Goal: Find specific page/section: Go to known website

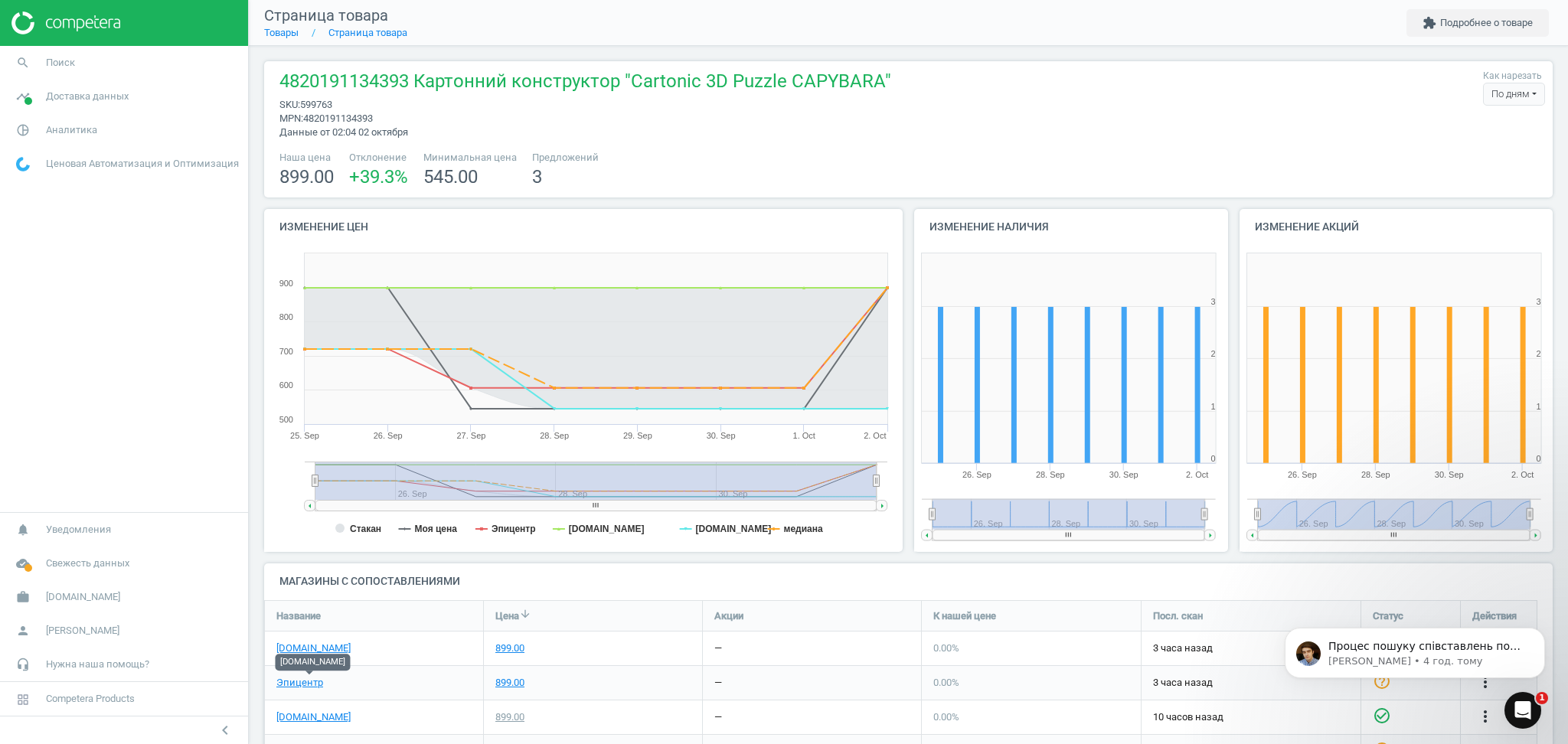
scroll to position [253, 1305]
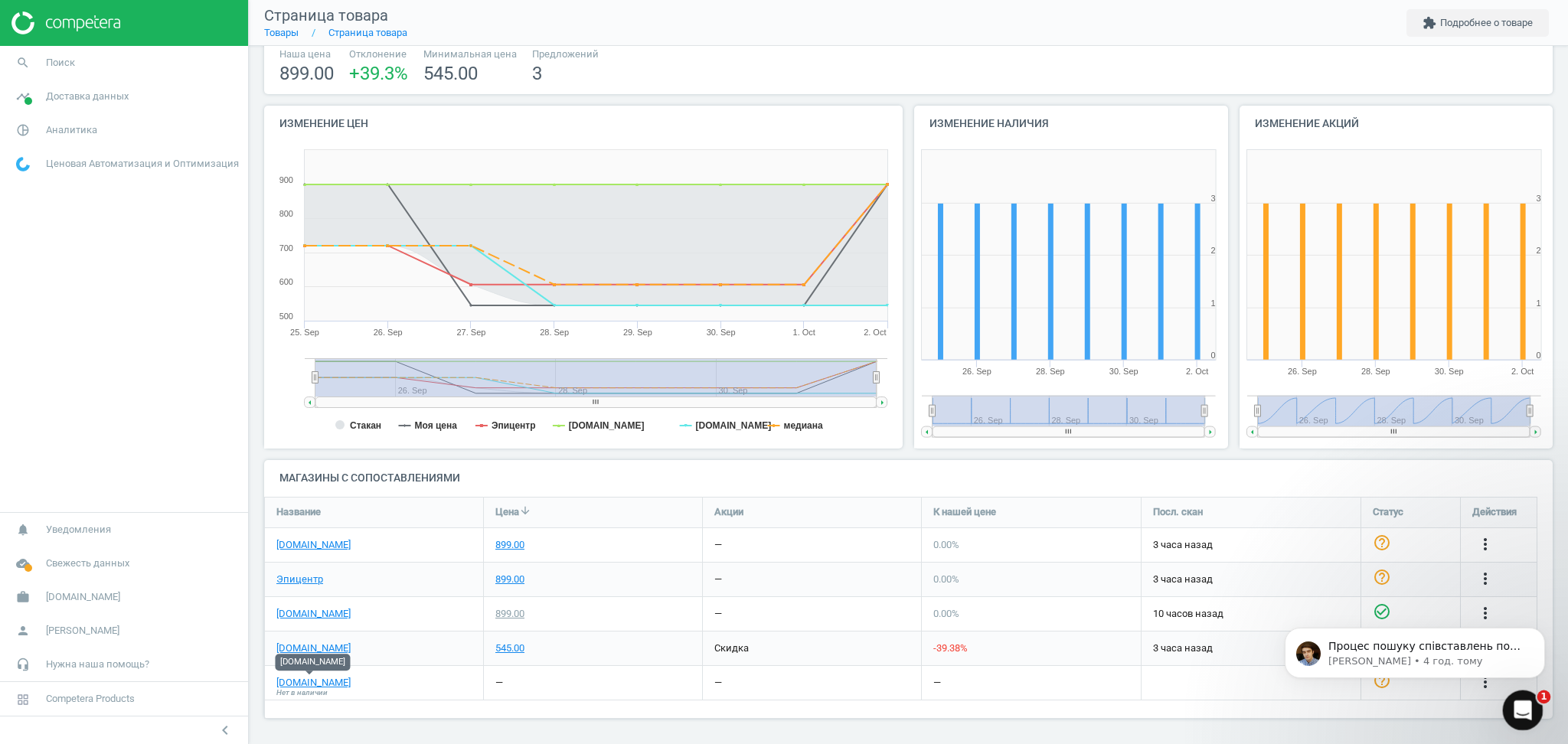
click at [1533, 701] on div "Відкрити програму для спілкування Intercom" at bounding box center [1520, 708] width 50 height 50
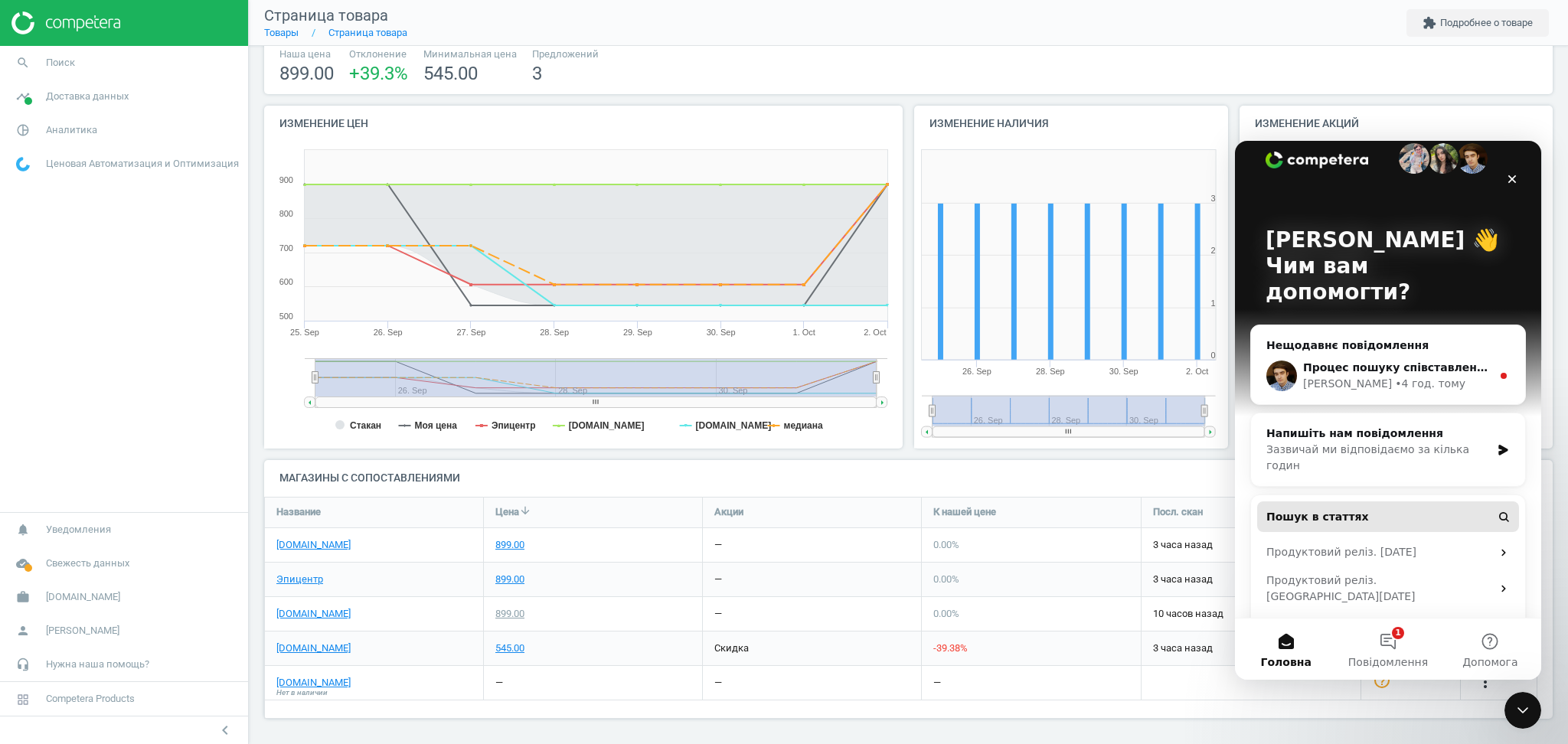
scroll to position [45, 0]
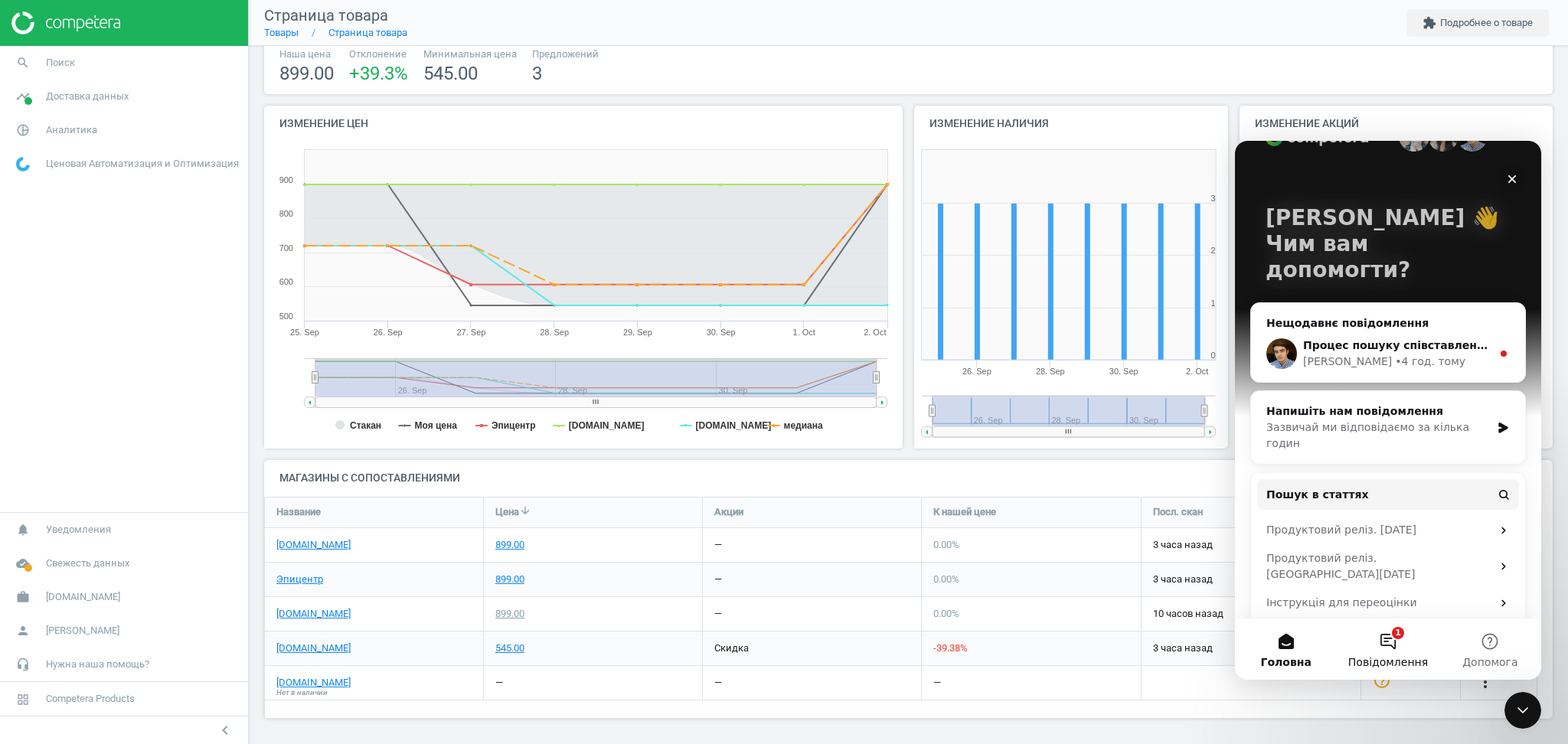
click at [1397, 640] on button "1 Повідомлення" at bounding box center [1388, 650] width 102 height 61
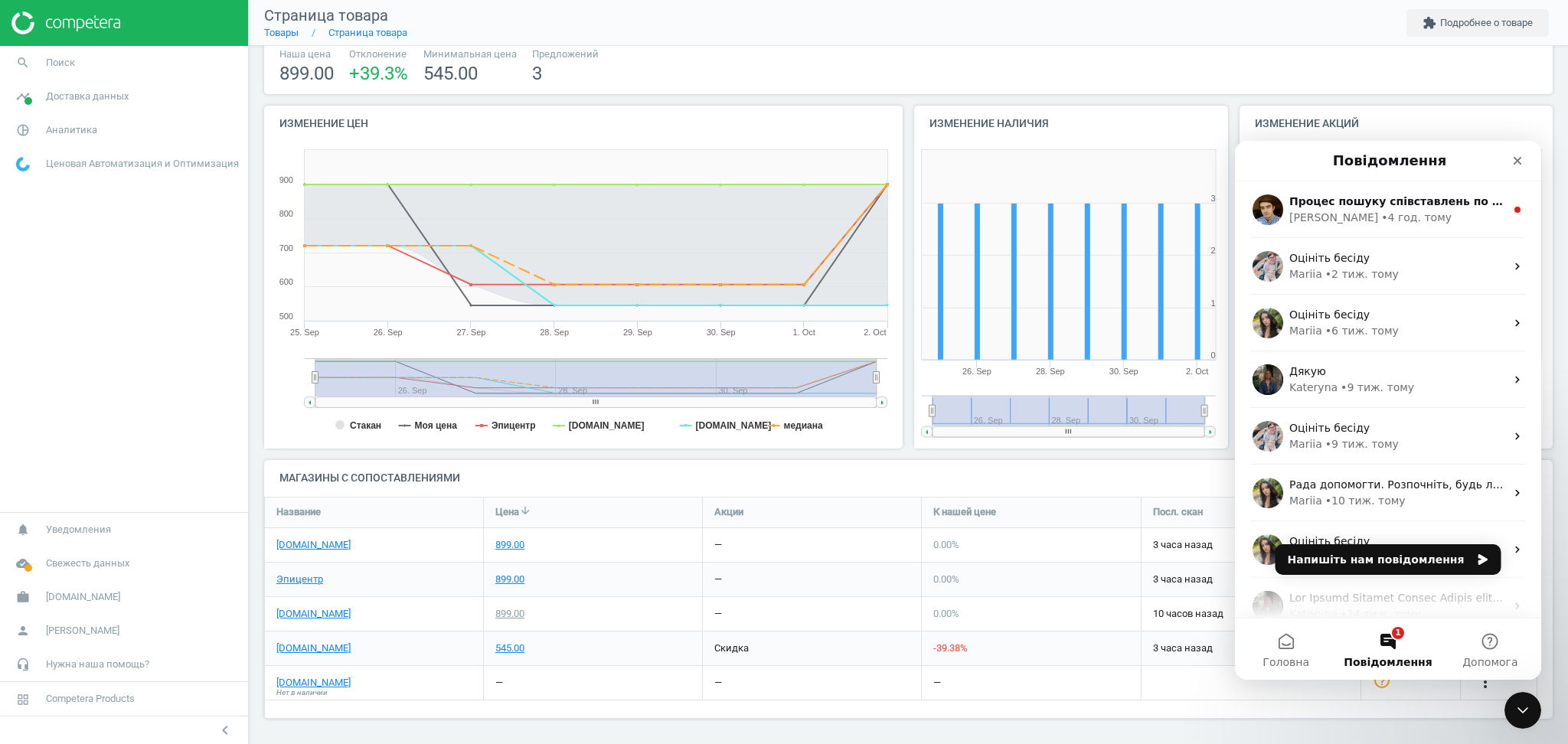
scroll to position [191, 0]
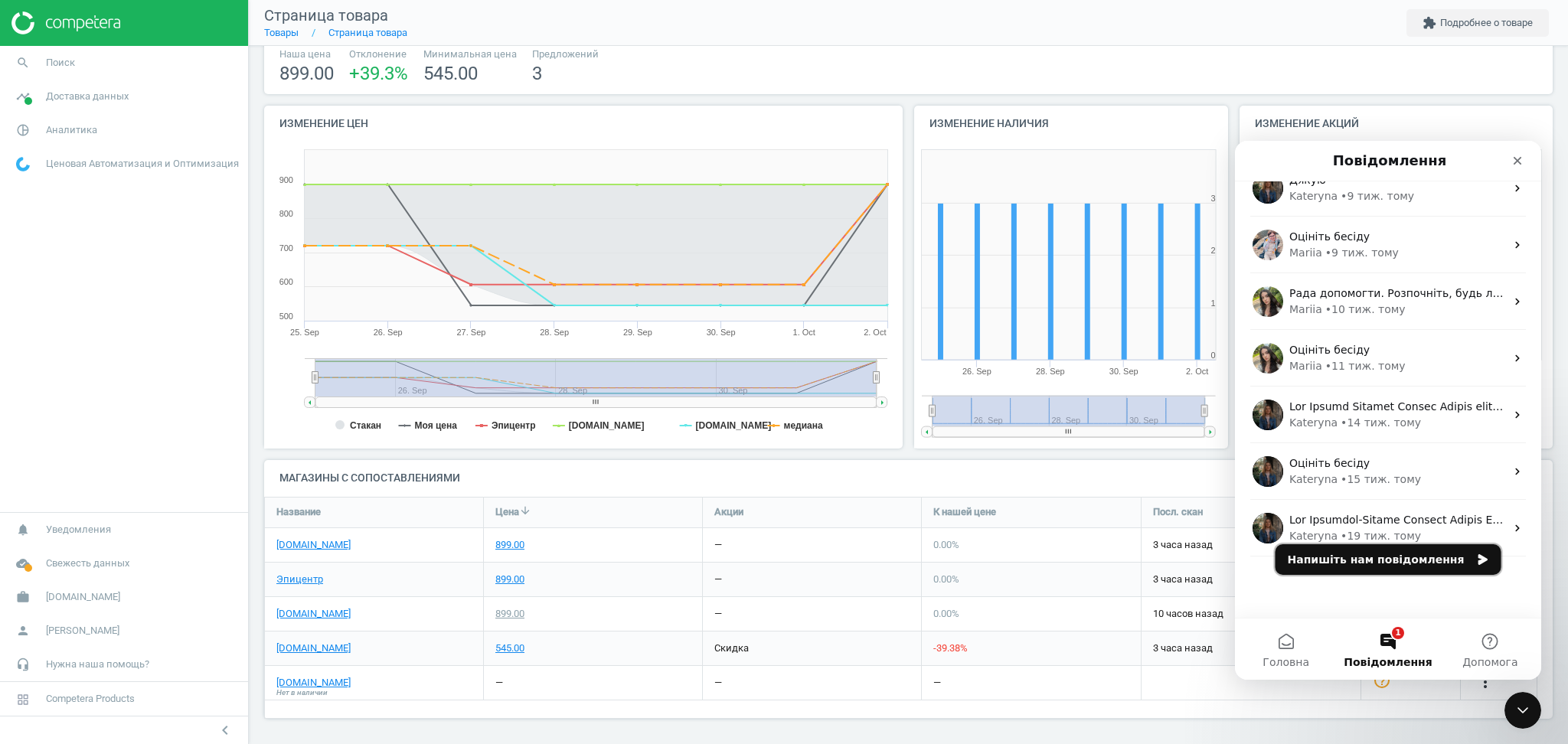
click at [1392, 563] on button "Напишіть нам повідомлення" at bounding box center [1388, 560] width 226 height 30
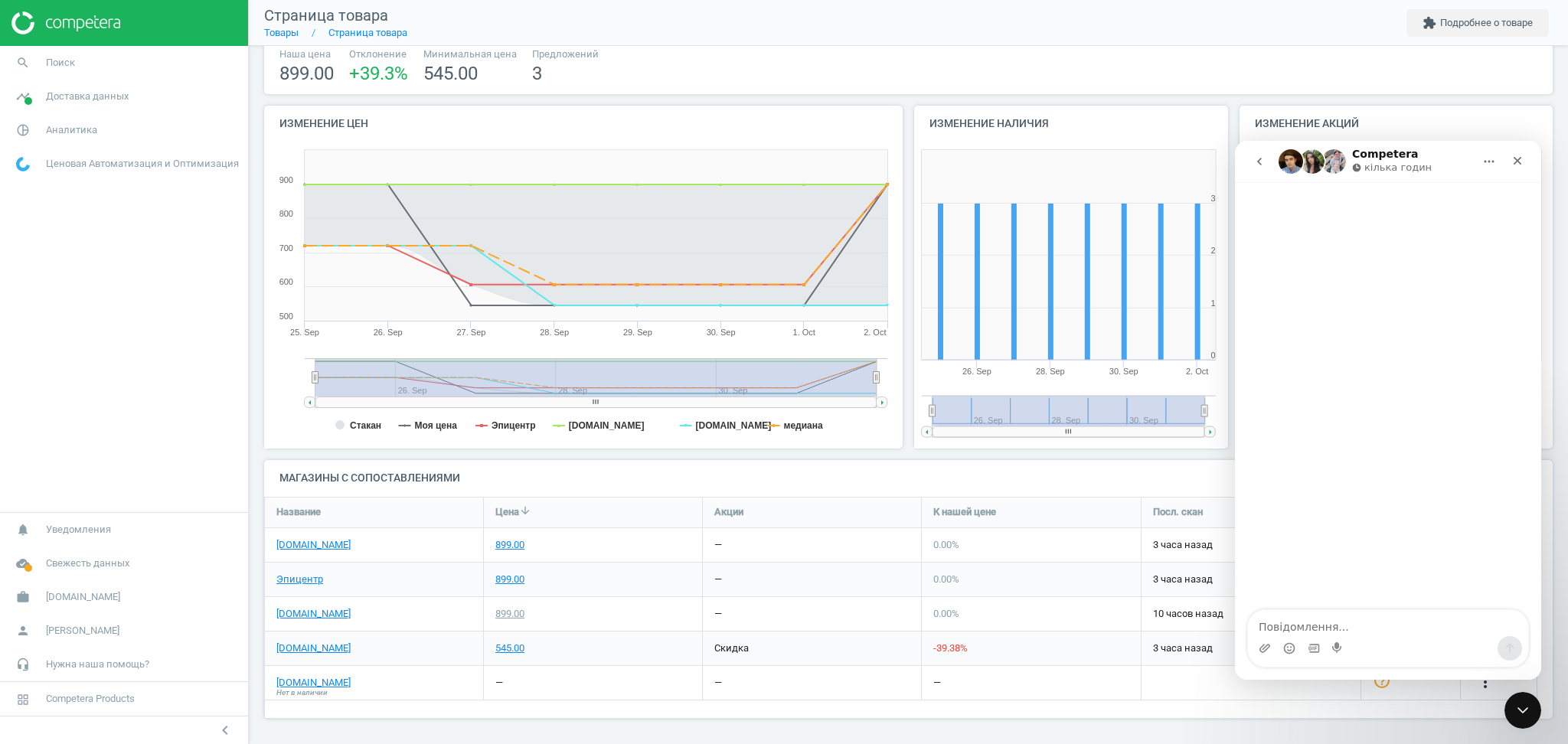
scroll to position [130, 0]
click at [1520, 160] on icon "Закрити" at bounding box center [1518, 160] width 12 height 12
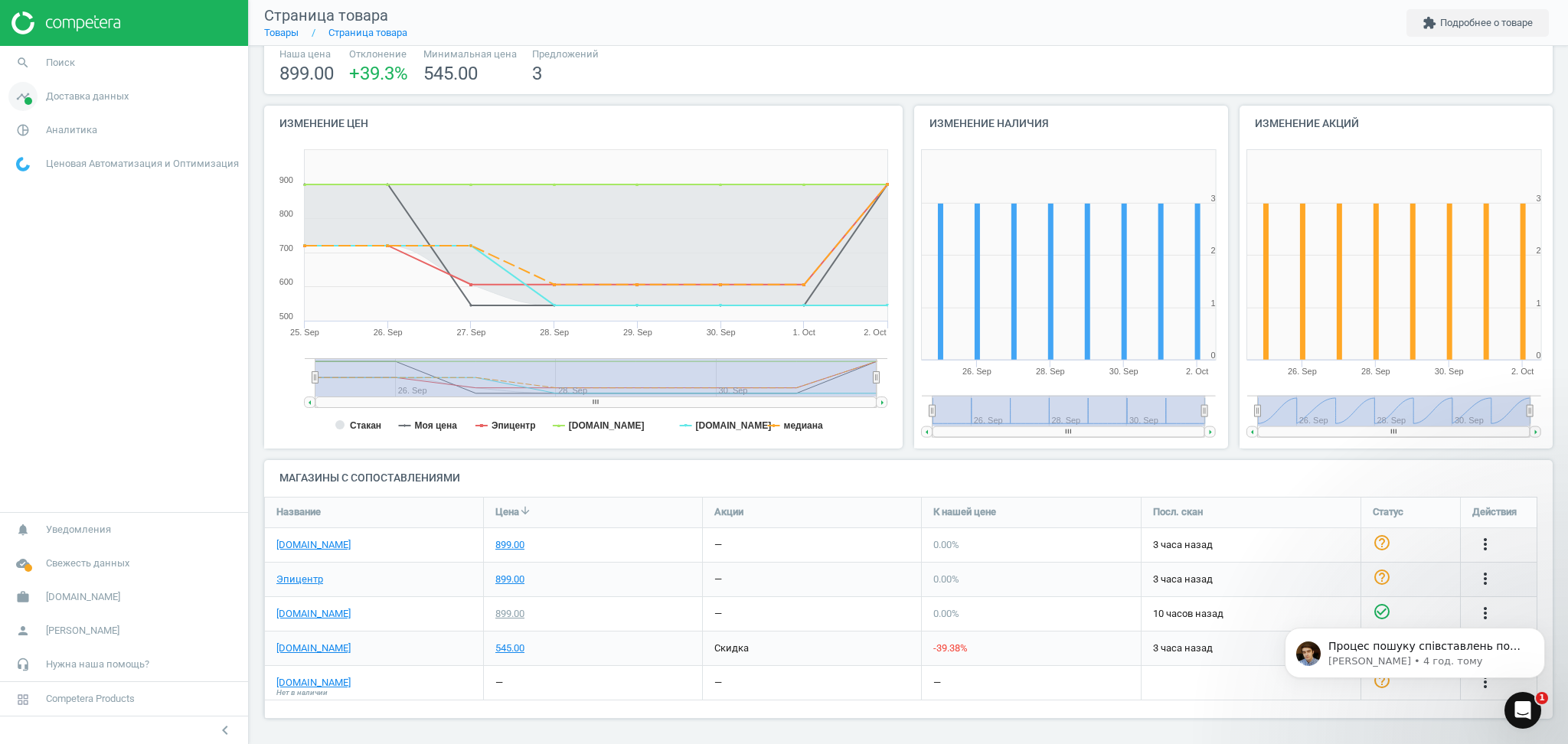
scroll to position [0, 0]
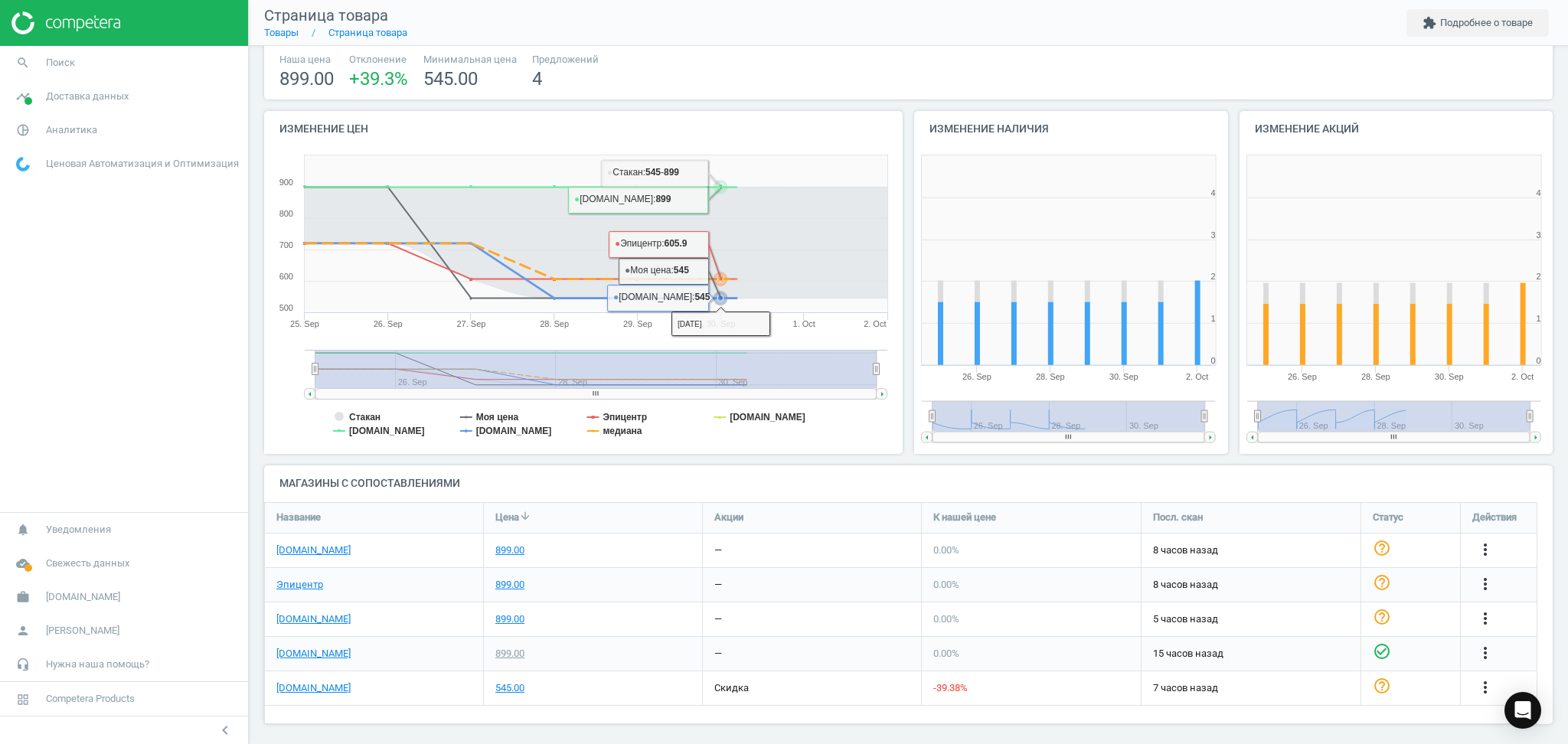
scroll to position [104, 0]
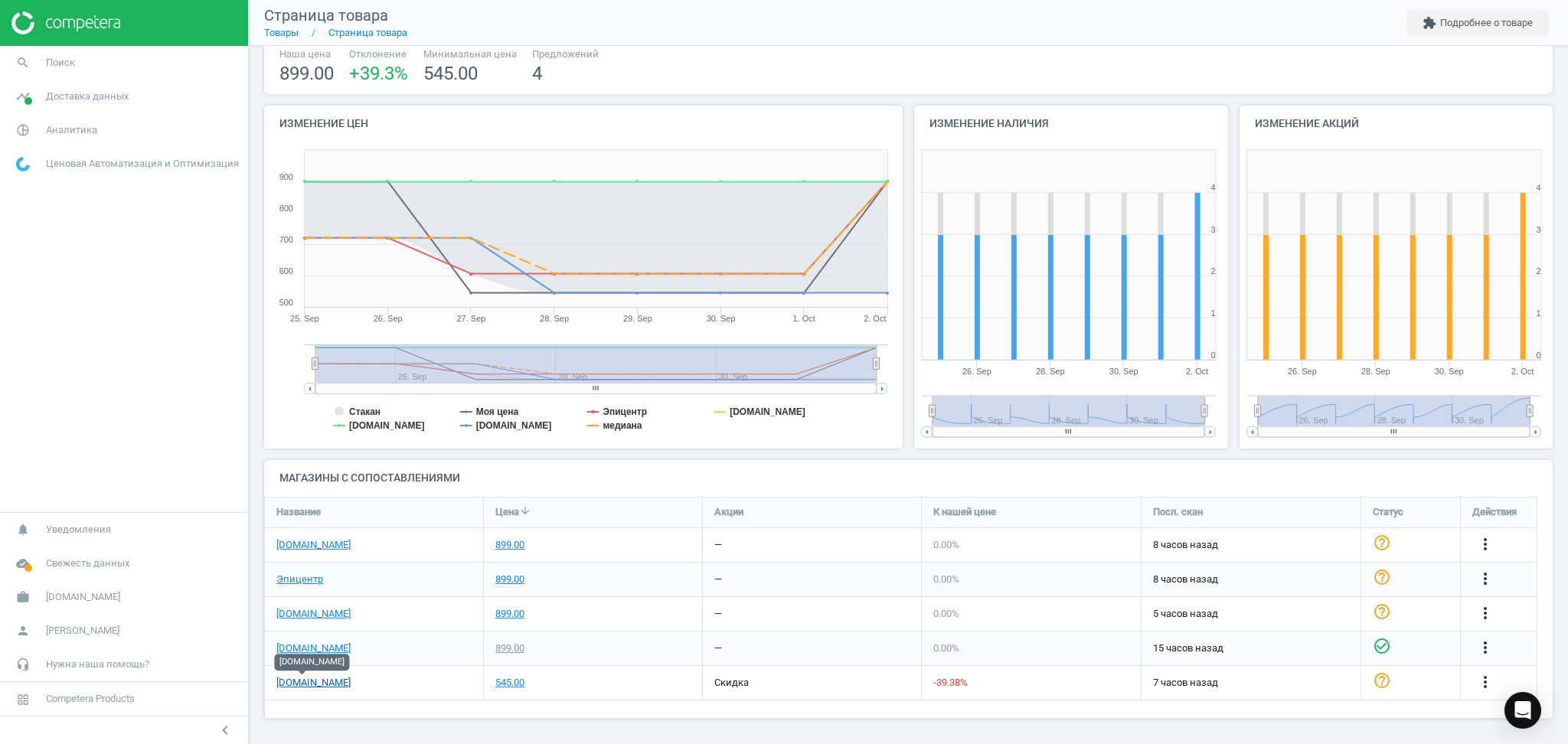
click at [295, 685] on link "[DOMAIN_NAME]" at bounding box center [313, 683] width 74 height 13
